Goal: Transaction & Acquisition: Obtain resource

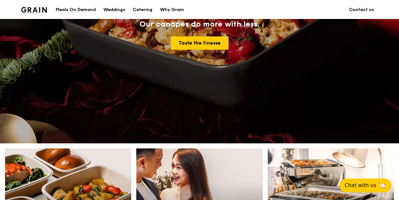
scroll to position [189, 0]
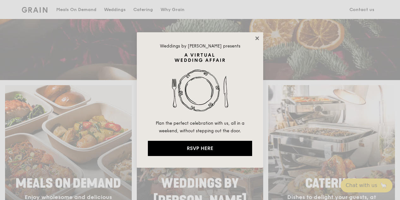
click at [256, 38] on icon at bounding box center [256, 37] width 3 height 3
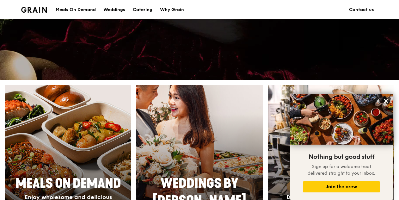
scroll to position [0, 0]
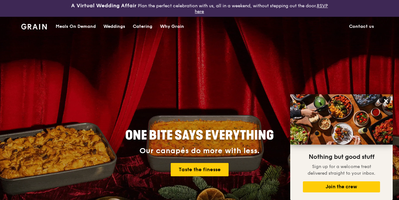
click at [137, 27] on div "Catering" at bounding box center [143, 26] width 20 height 19
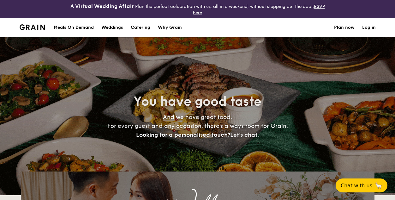
select select
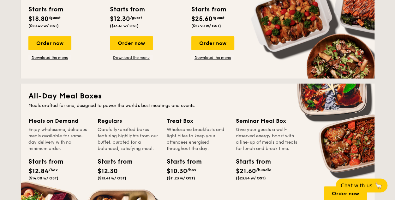
scroll to position [126, 0]
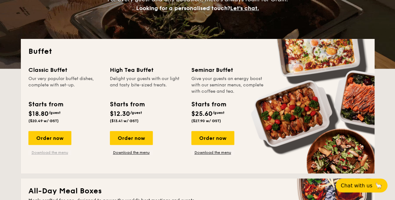
click at [43, 153] on link "Download the menu" at bounding box center [49, 152] width 43 height 5
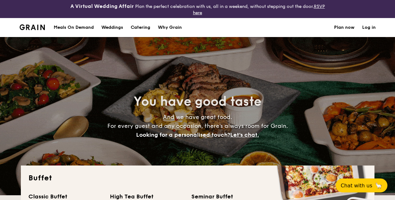
select select
